Goal: Find specific page/section: Find specific page/section

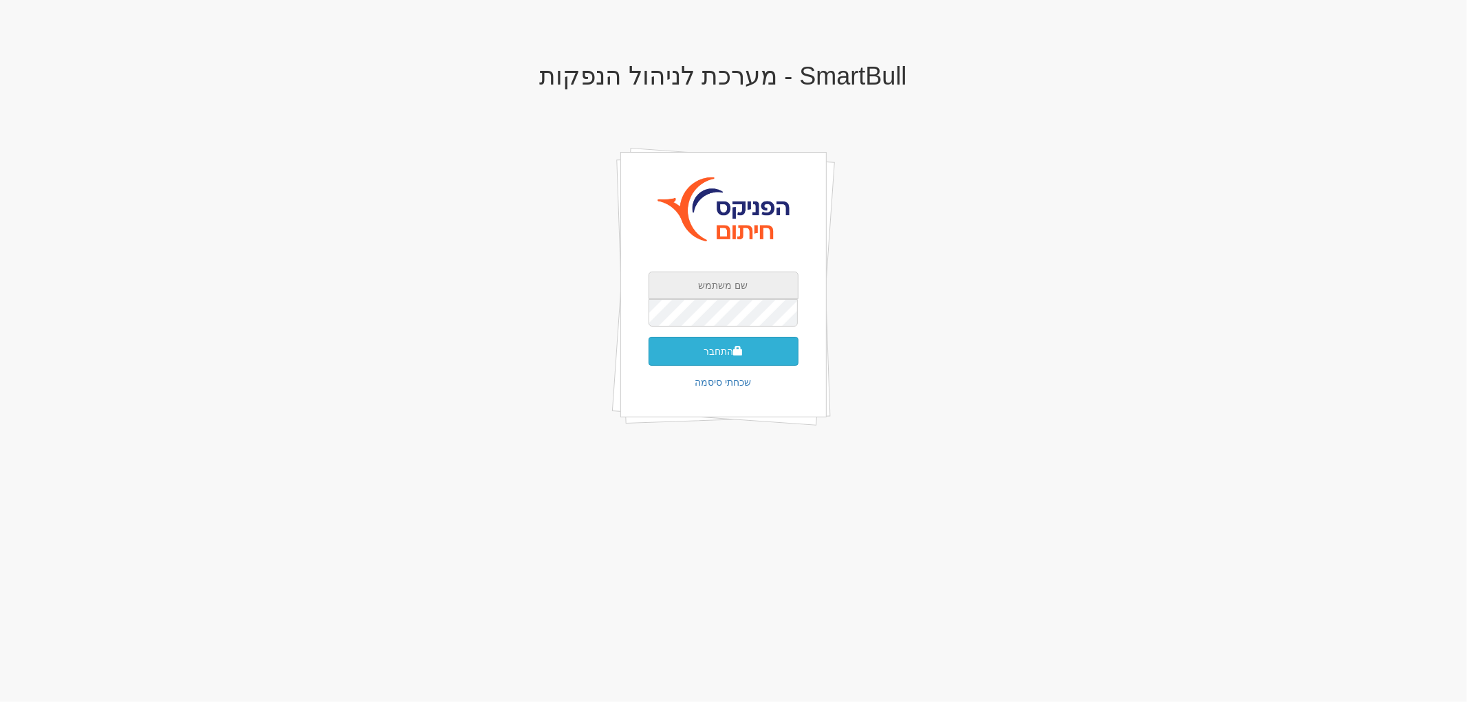
type input "[EMAIL_ADDRESS][DOMAIN_NAME]"
click at [677, 364] on button "התחבר" at bounding box center [723, 351] width 150 height 29
type input "176184"
click at [738, 363] on button "התחבר" at bounding box center [723, 372] width 150 height 29
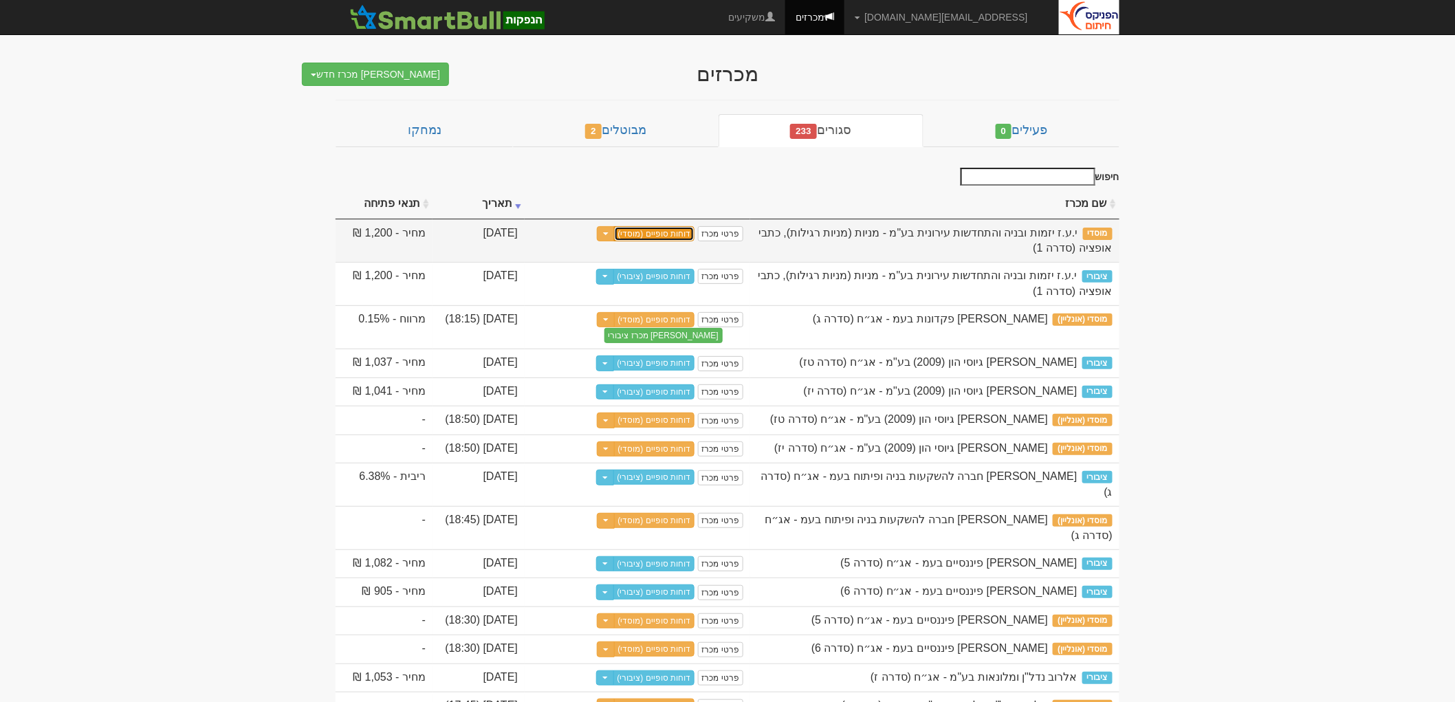
click at [681, 232] on link "דוחות סופיים (מוסדי)" at bounding box center [654, 233] width 81 height 15
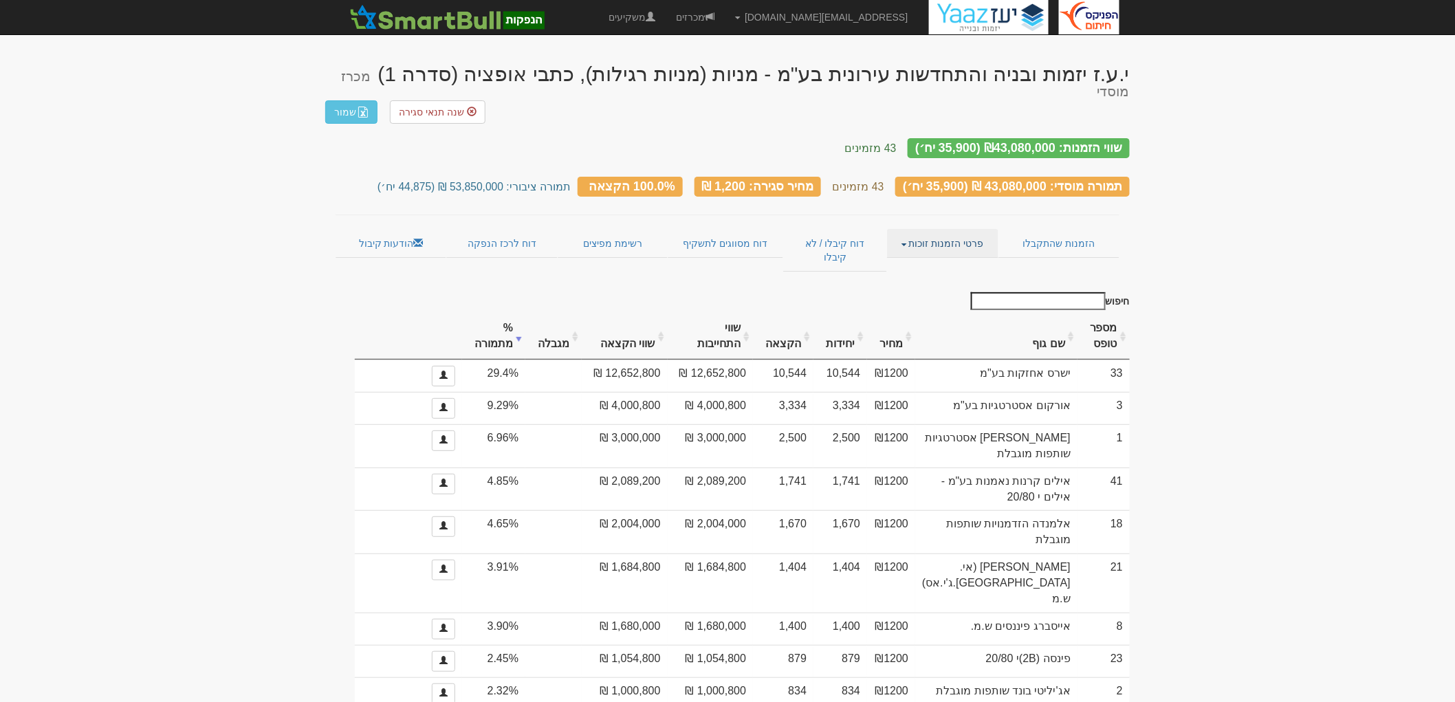
click at [932, 229] on link "פרטי הזמנות זוכות" at bounding box center [942, 243] width 111 height 29
click at [956, 257] on ul "אנשי קשר וחשבונות" at bounding box center [943, 270] width 110 height 26
click at [958, 229] on link "פרטי הזמנות זוכות" at bounding box center [942, 243] width 111 height 29
click at [958, 261] on link "אנשי קשר וחשבונות" at bounding box center [943, 270] width 109 height 18
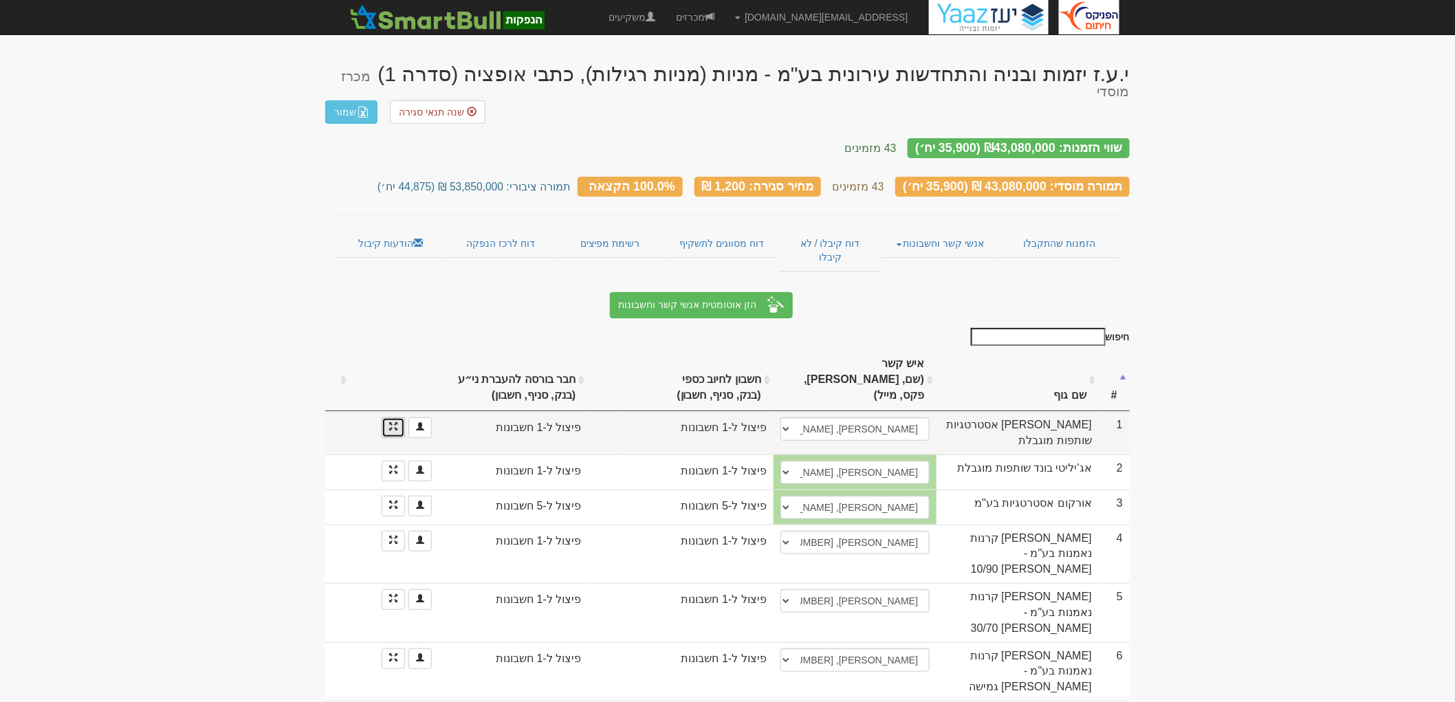
click at [392, 417] on link at bounding box center [393, 427] width 23 height 21
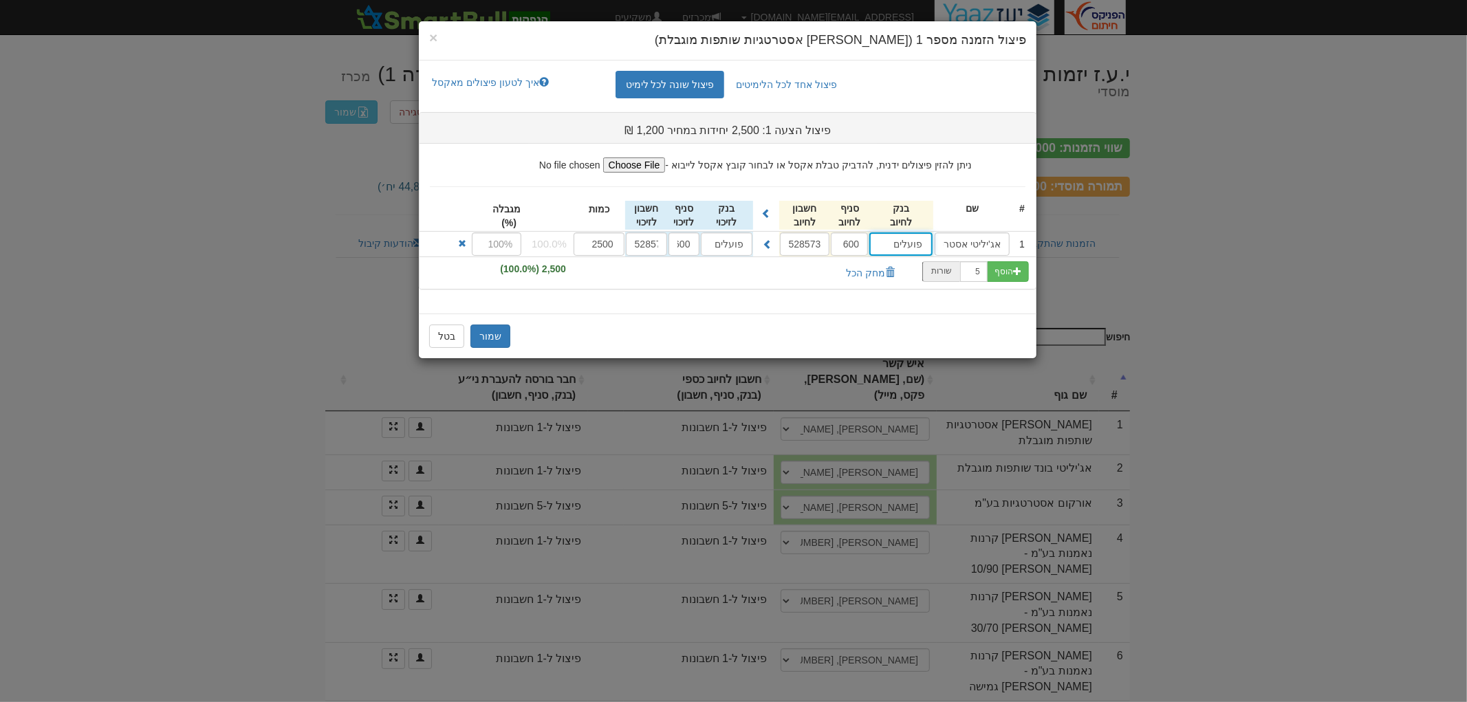
type input "פועלים (12)"
click at [906, 248] on input "פועלים" at bounding box center [900, 243] width 63 height 23
